Goal: Navigation & Orientation: Find specific page/section

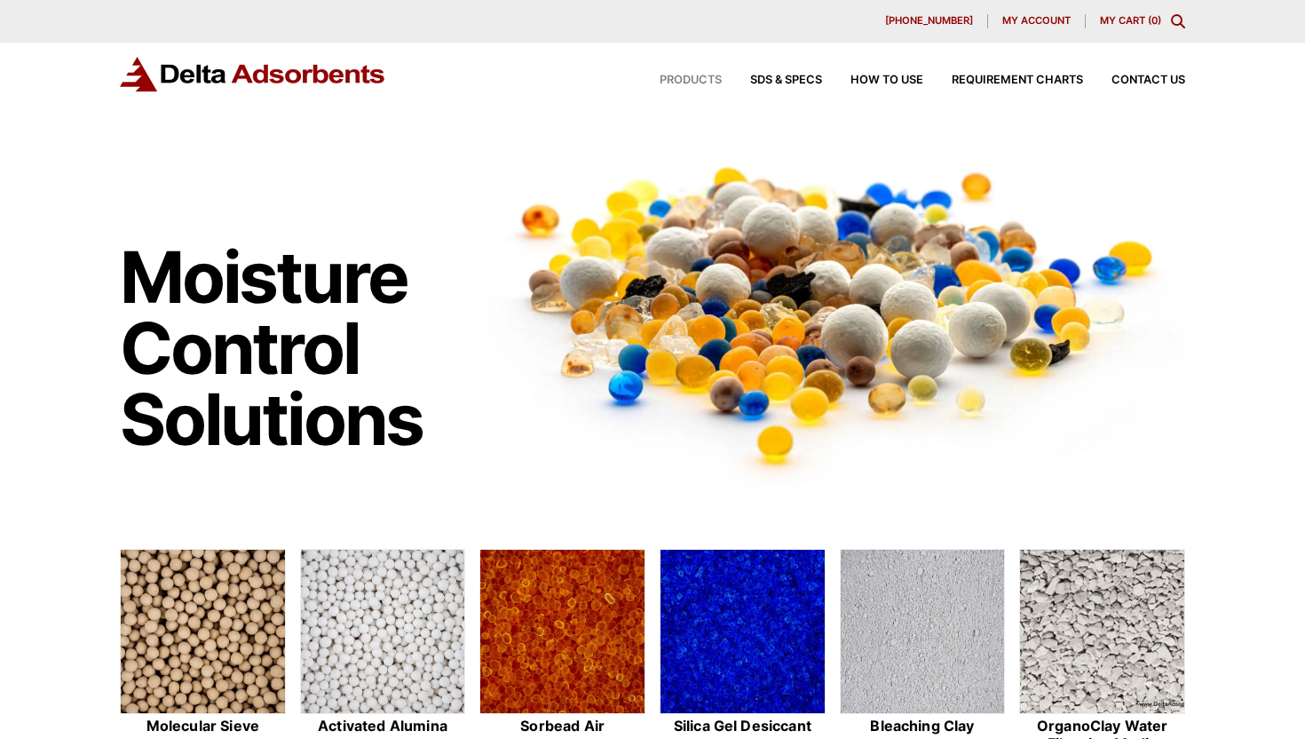
click at [643, 76] on span "Products" at bounding box center [691, 81] width 62 height 12
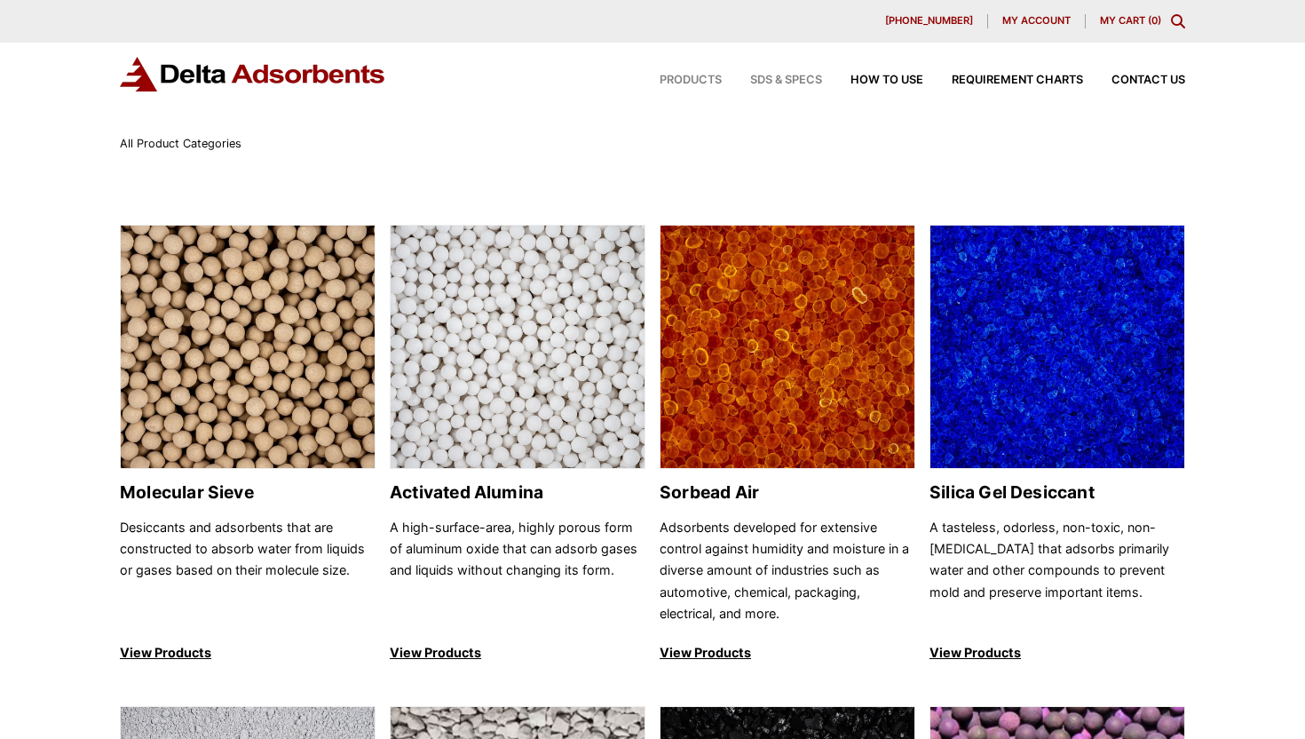
click at [755, 79] on span "SDS & SPECS" at bounding box center [786, 81] width 72 height 12
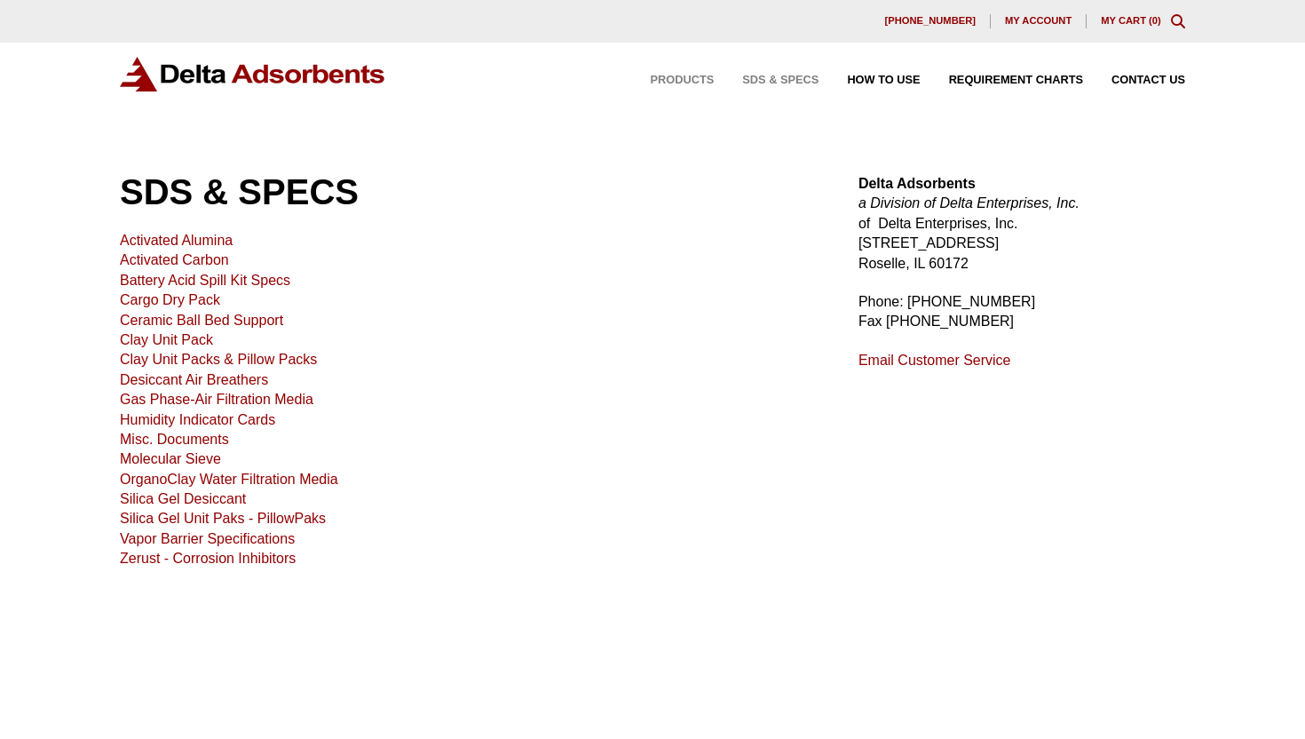
click at [693, 76] on span "Products" at bounding box center [683, 81] width 64 height 12
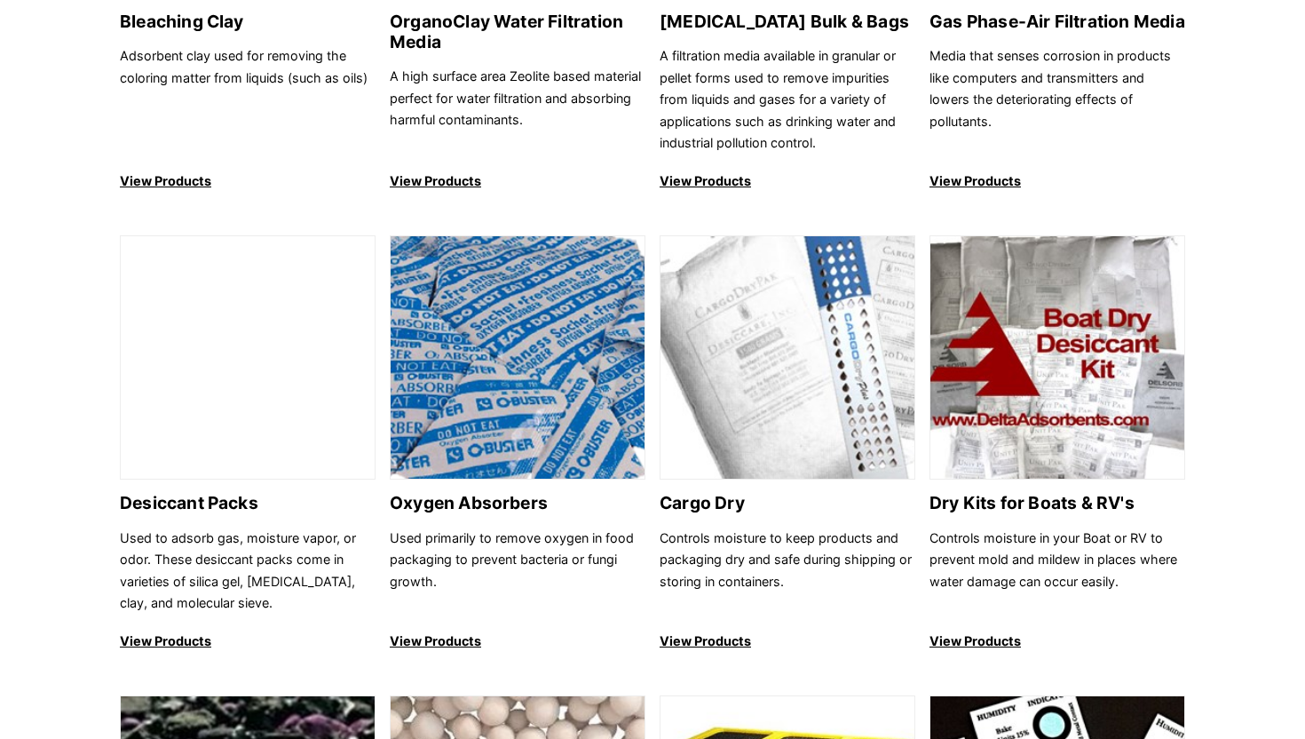
scroll to position [955, 0]
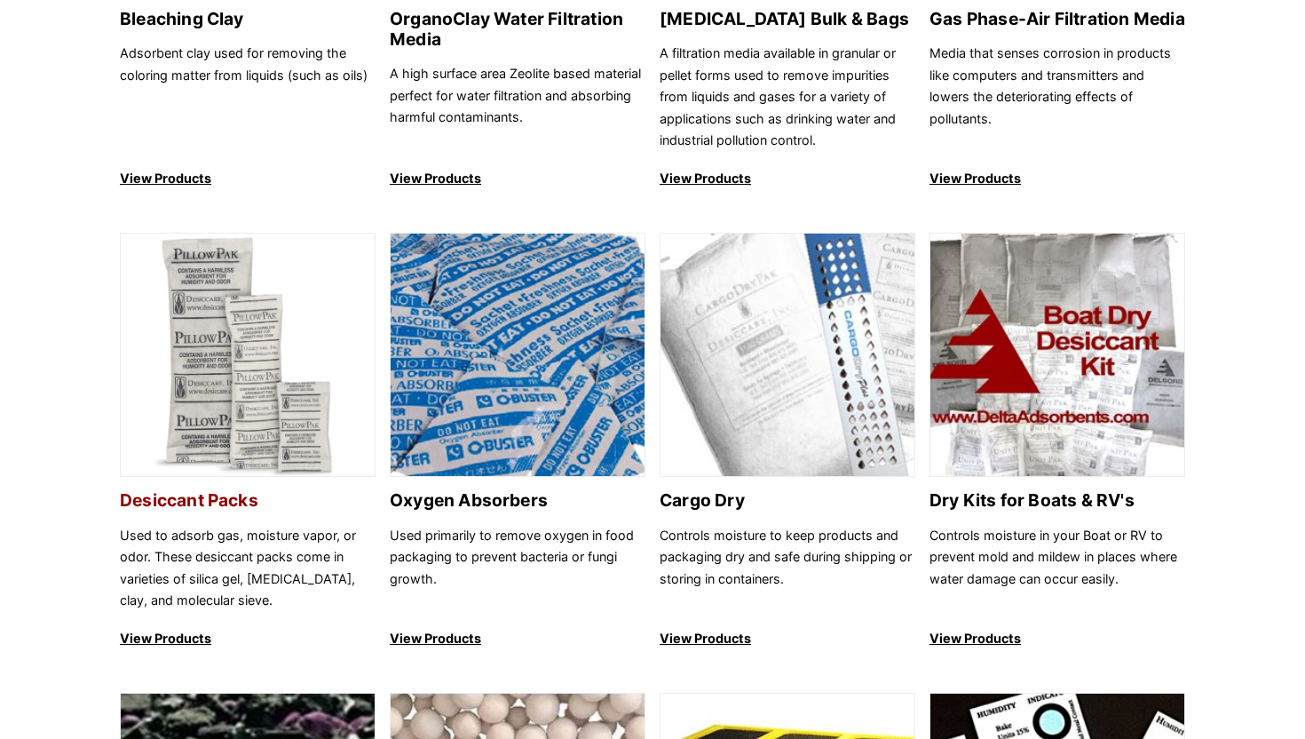
click at [195, 632] on p "View Products" at bounding box center [248, 638] width 256 height 21
